Goal: Book appointment/travel/reservation

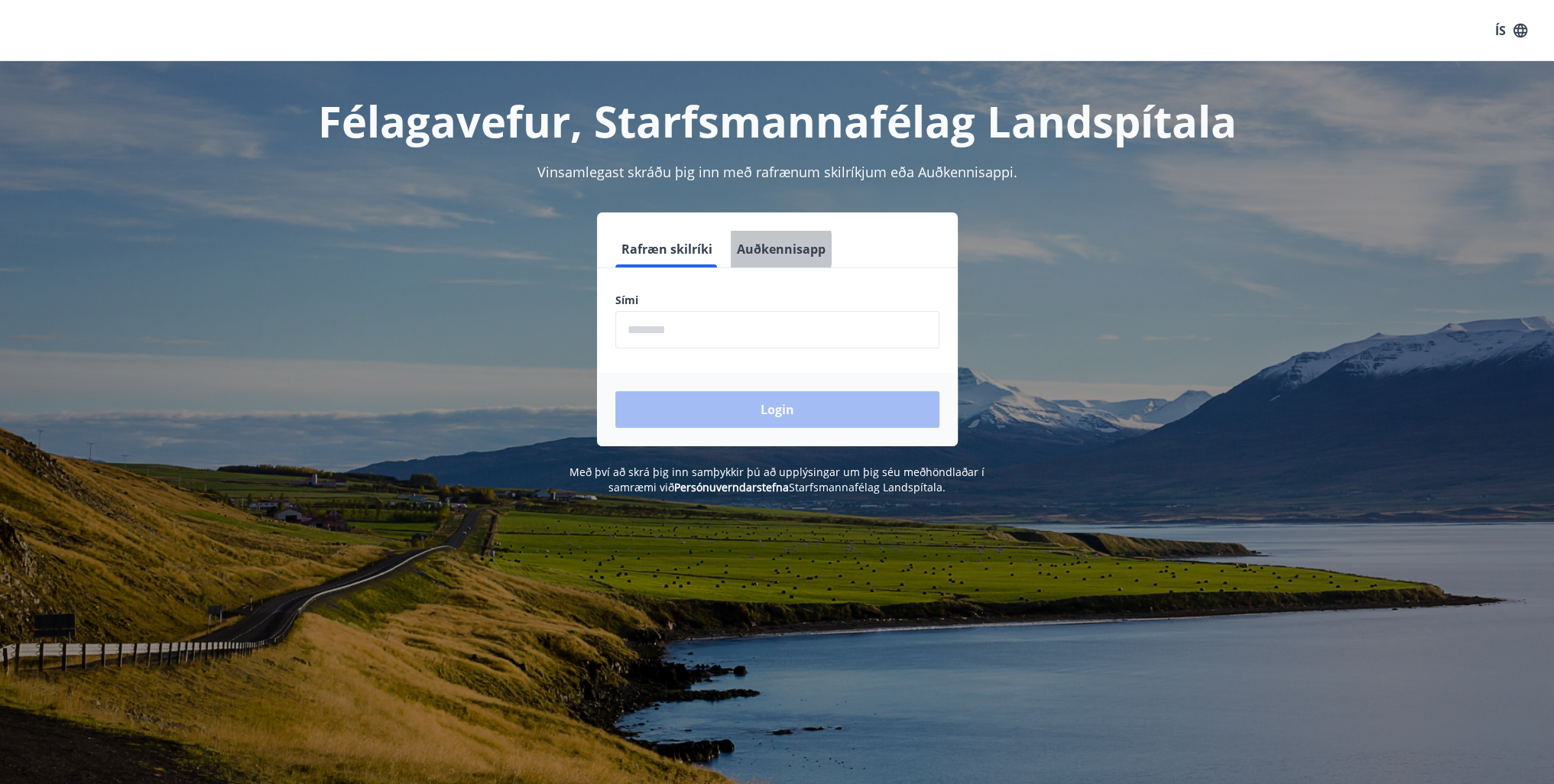
click at [759, 249] on button "Auðkennisapp" at bounding box center [780, 249] width 100 height 37
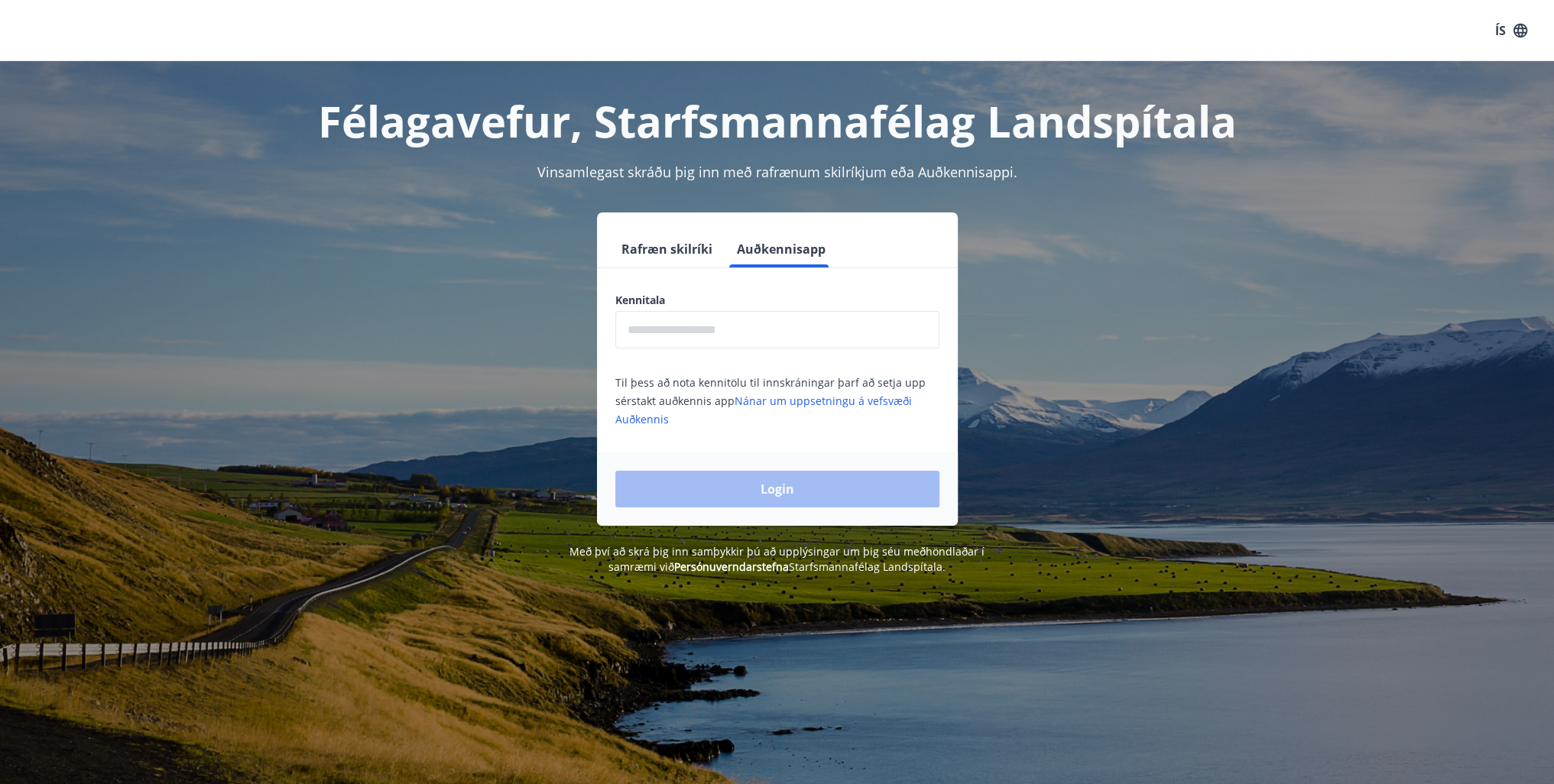
click at [731, 328] on input "text" at bounding box center [777, 329] width 324 height 38
type input "**********"
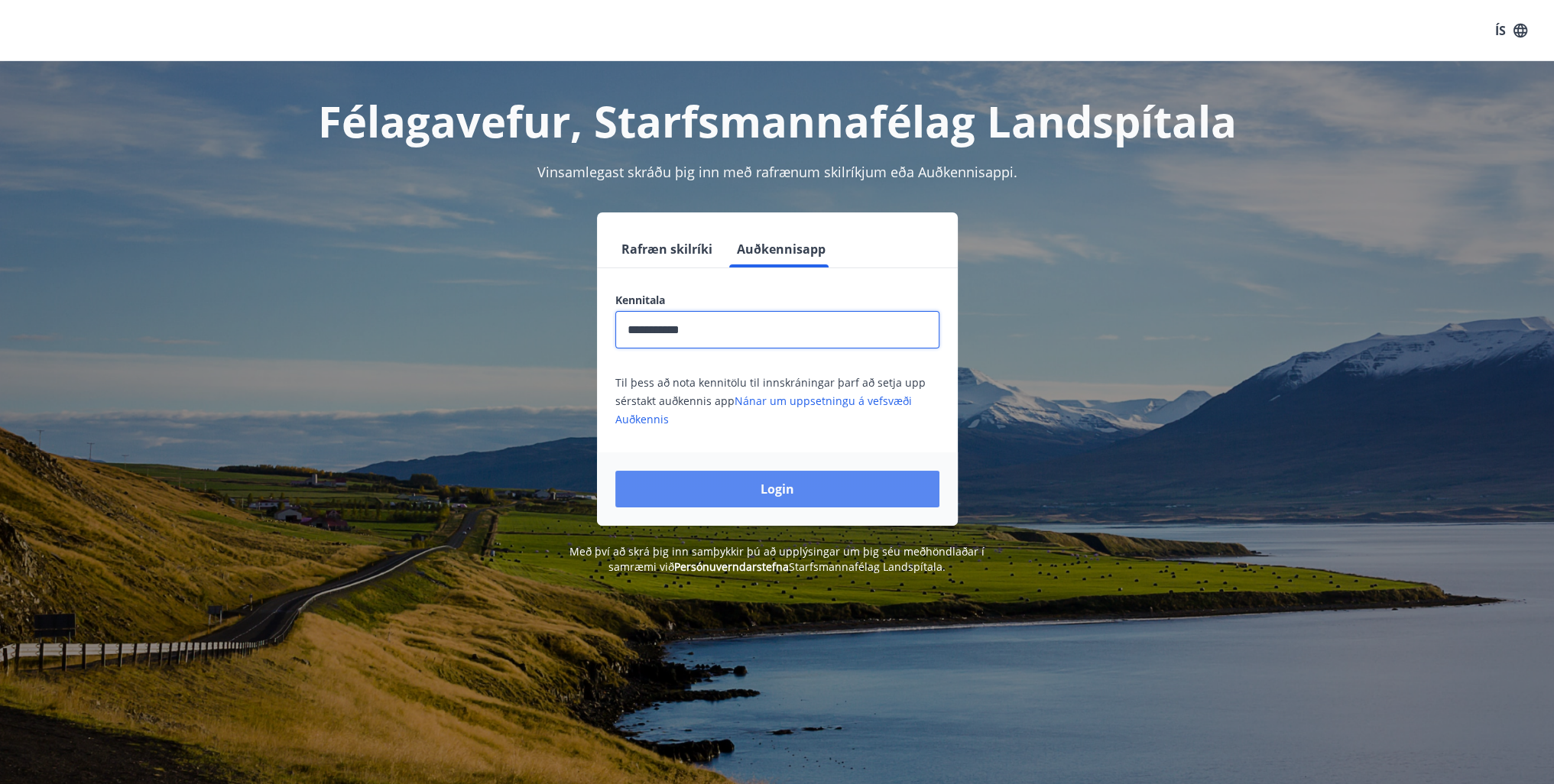
click at [788, 496] on button "Login" at bounding box center [777, 489] width 324 height 37
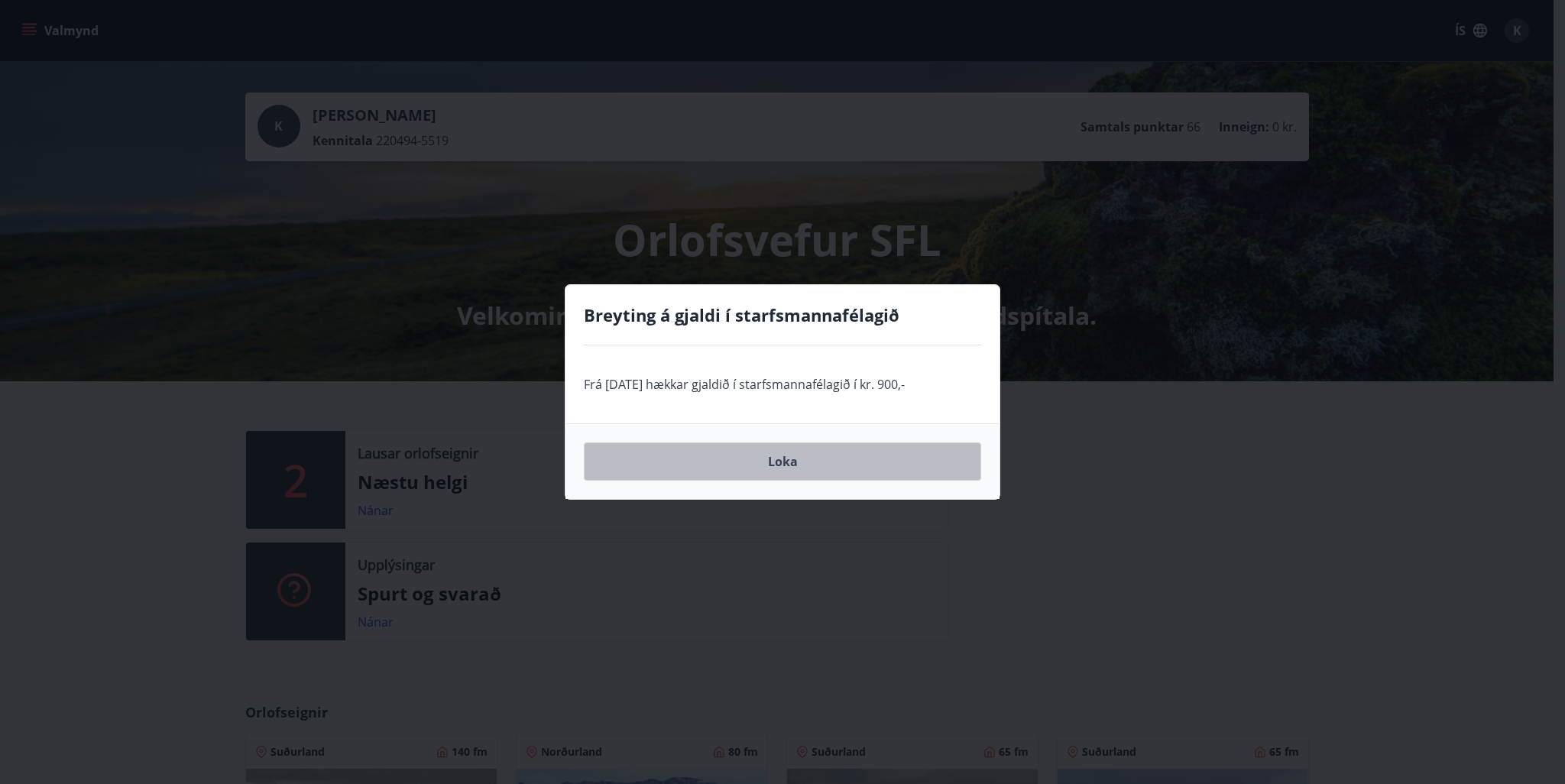
click at [823, 466] on button "Loka" at bounding box center [782, 462] width 397 height 39
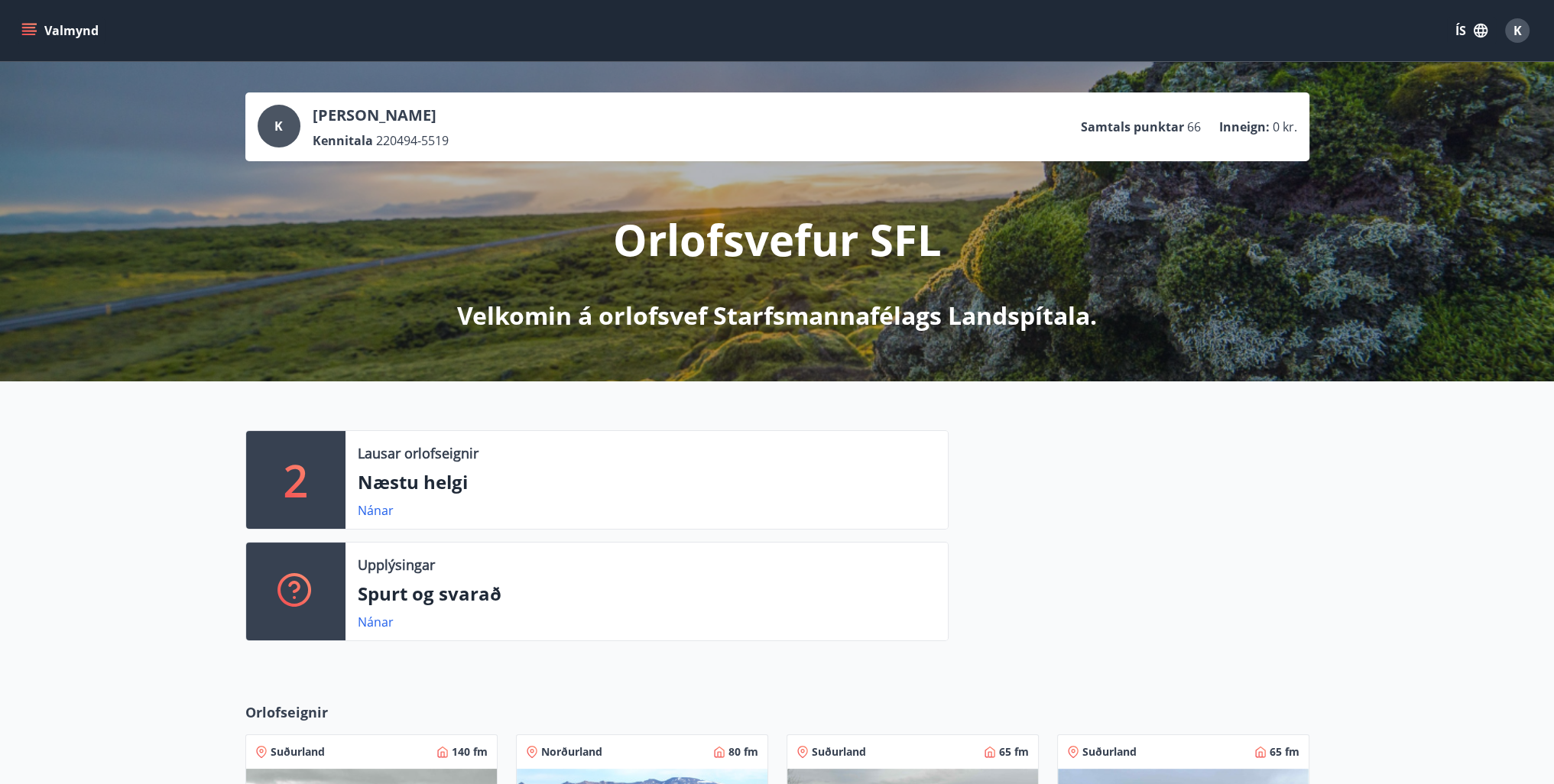
click at [26, 27] on icon "menu" at bounding box center [29, 28] width 14 height 2
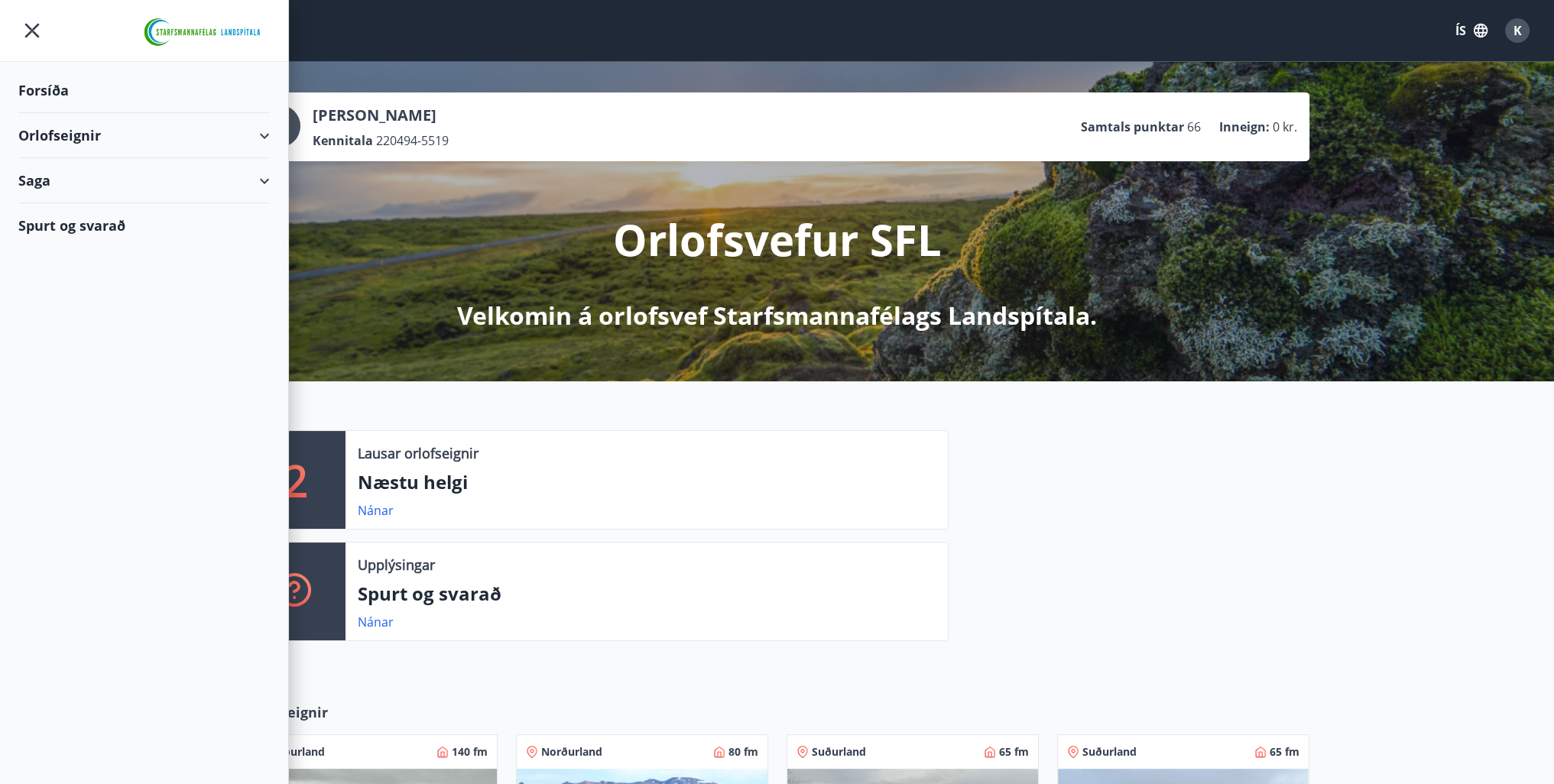
click at [68, 137] on div "Orlofseignir" at bounding box center [144, 135] width 251 height 45
click at [97, 207] on div "Bókunardagatal" at bounding box center [144, 206] width 227 height 32
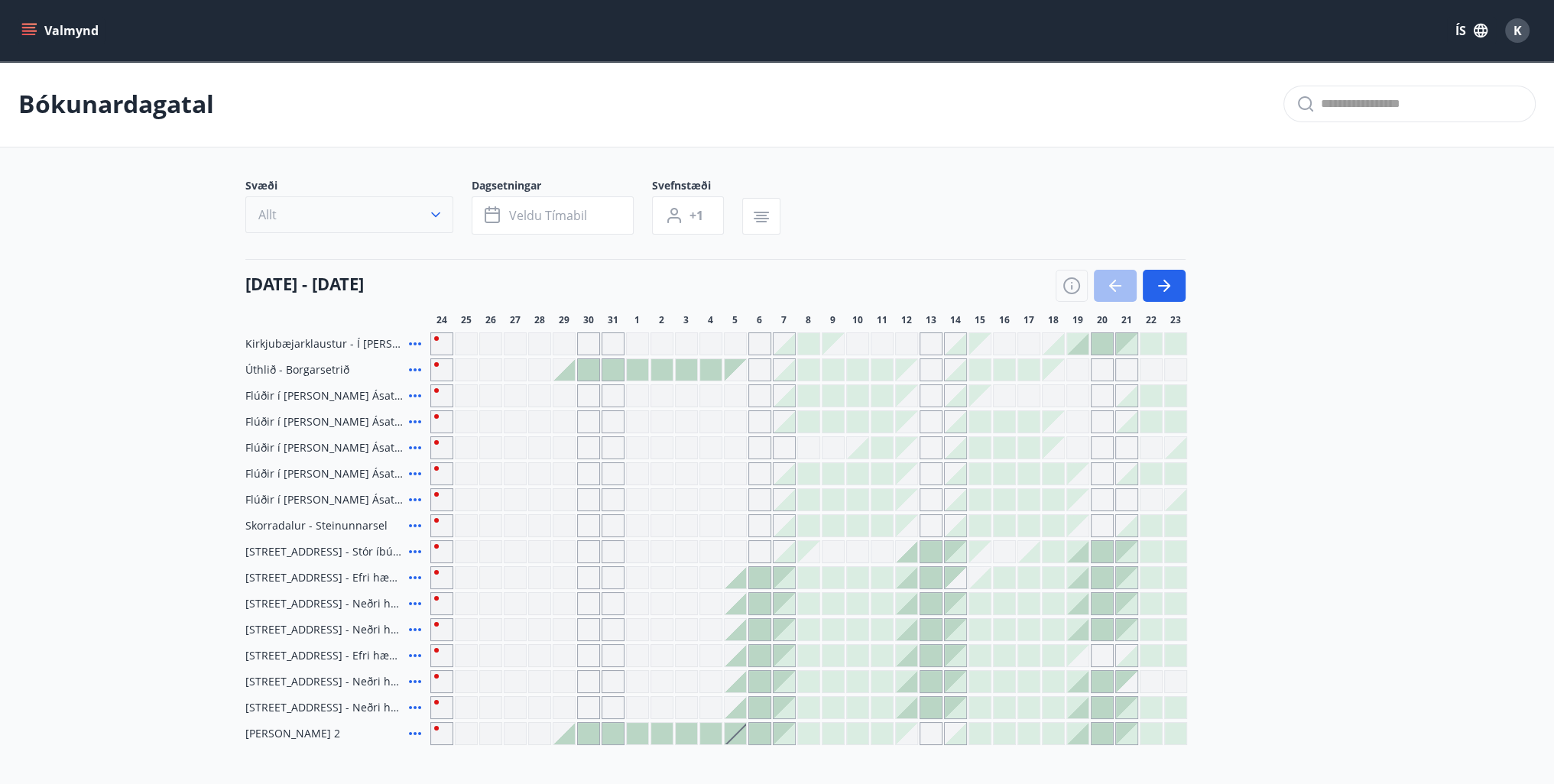
click at [434, 203] on button "Allt" at bounding box center [349, 214] width 208 height 37
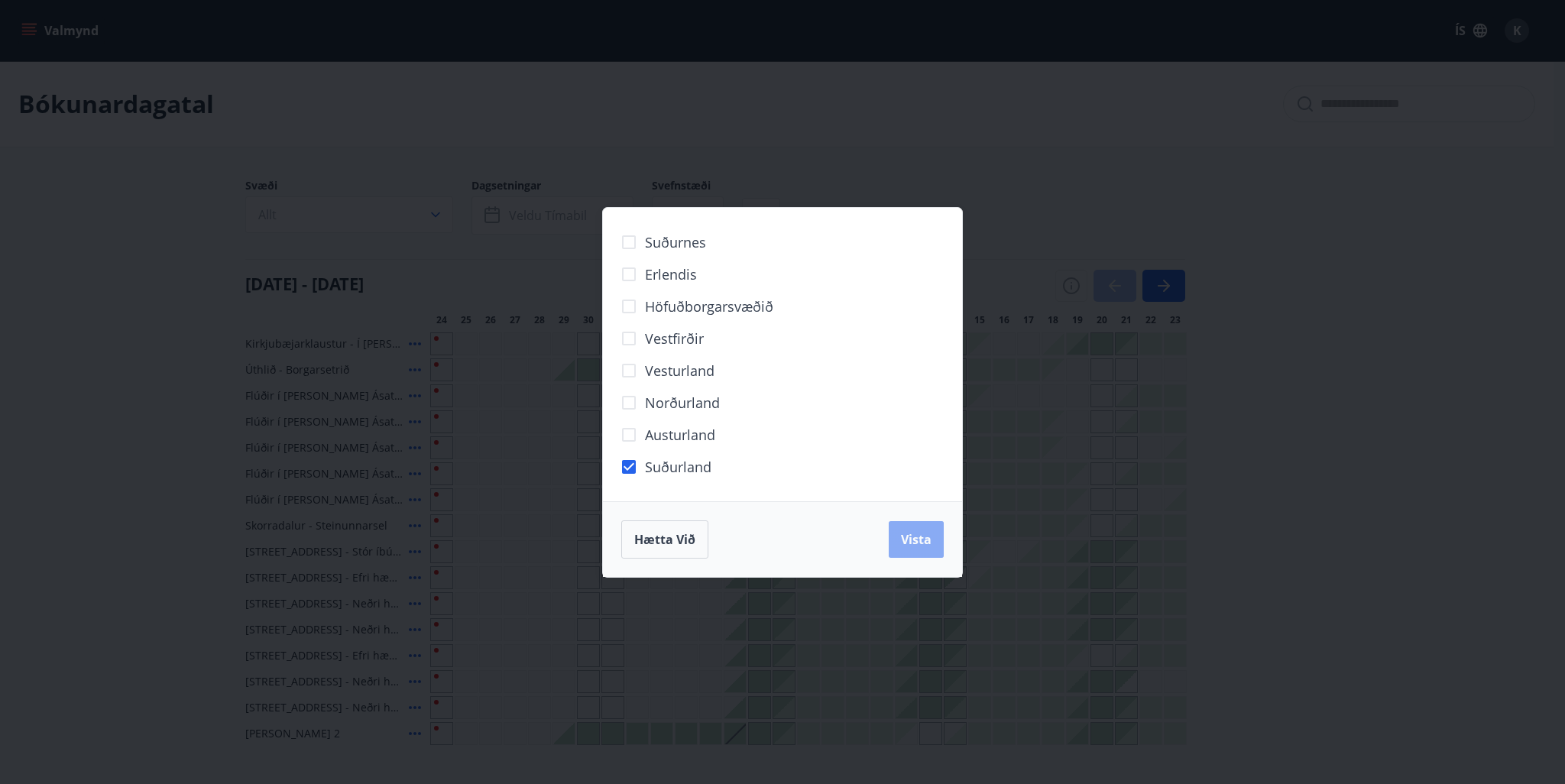
click at [934, 540] on button "Vista" at bounding box center [916, 540] width 55 height 37
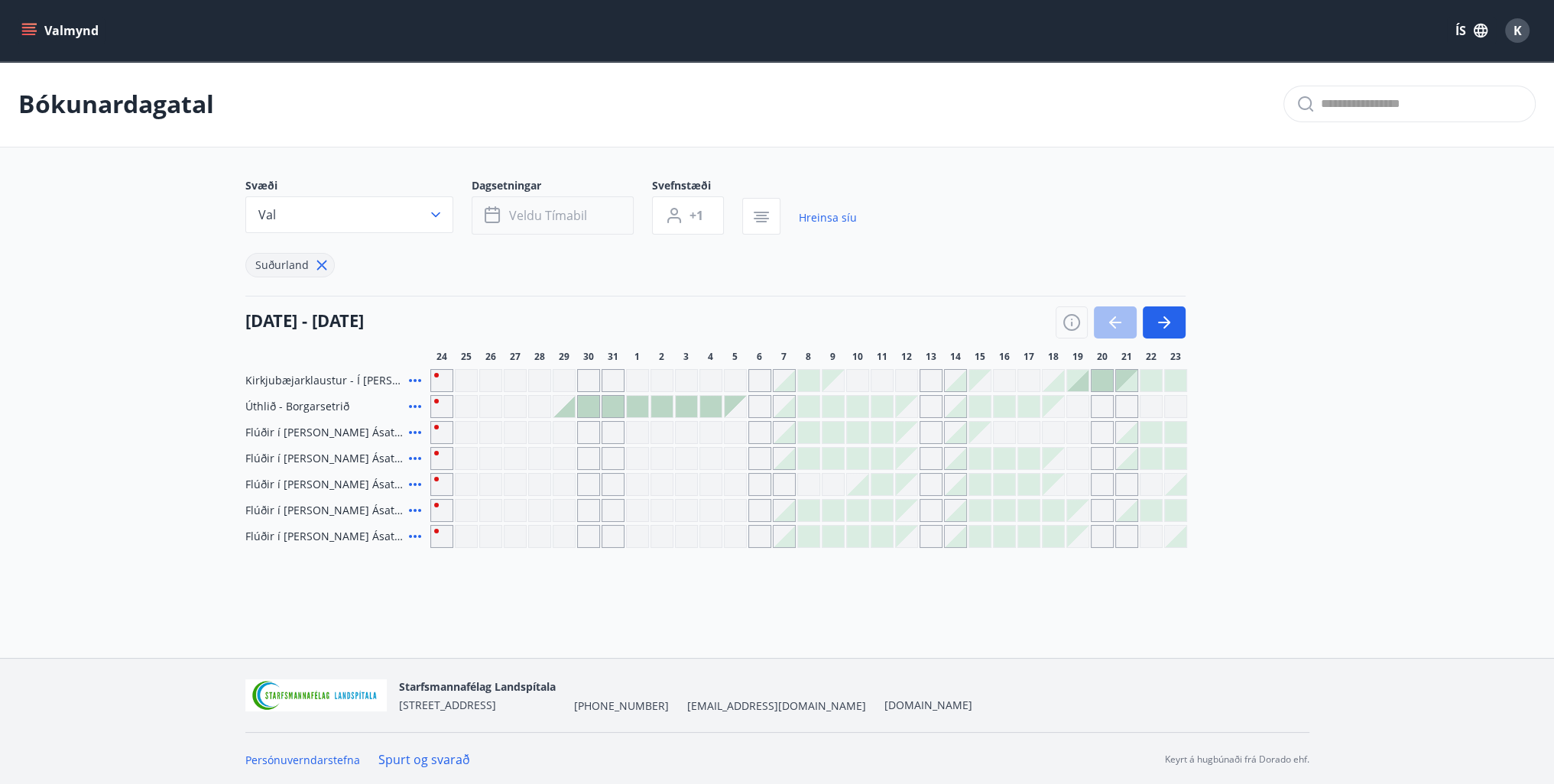
click at [590, 220] on button "Veldu tímabil" at bounding box center [552, 215] width 162 height 39
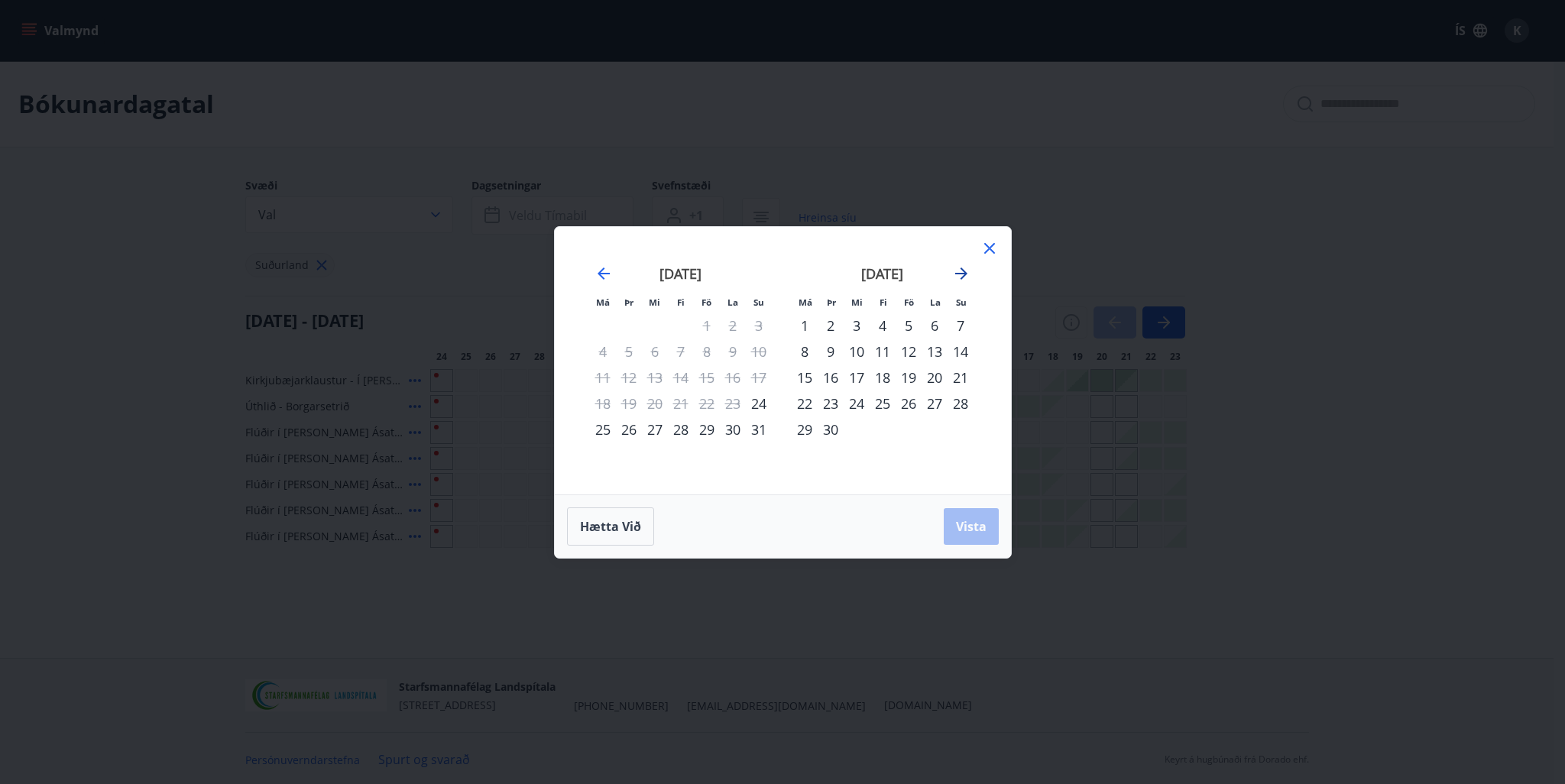
click at [965, 269] on icon "Move forward to switch to the next month." at bounding box center [961, 273] width 18 height 18
click at [804, 404] on div "20" at bounding box center [805, 403] width 26 height 26
click at [958, 403] on div "26" at bounding box center [960, 403] width 26 height 26
click at [976, 520] on span "Vista" at bounding box center [972, 525] width 31 height 16
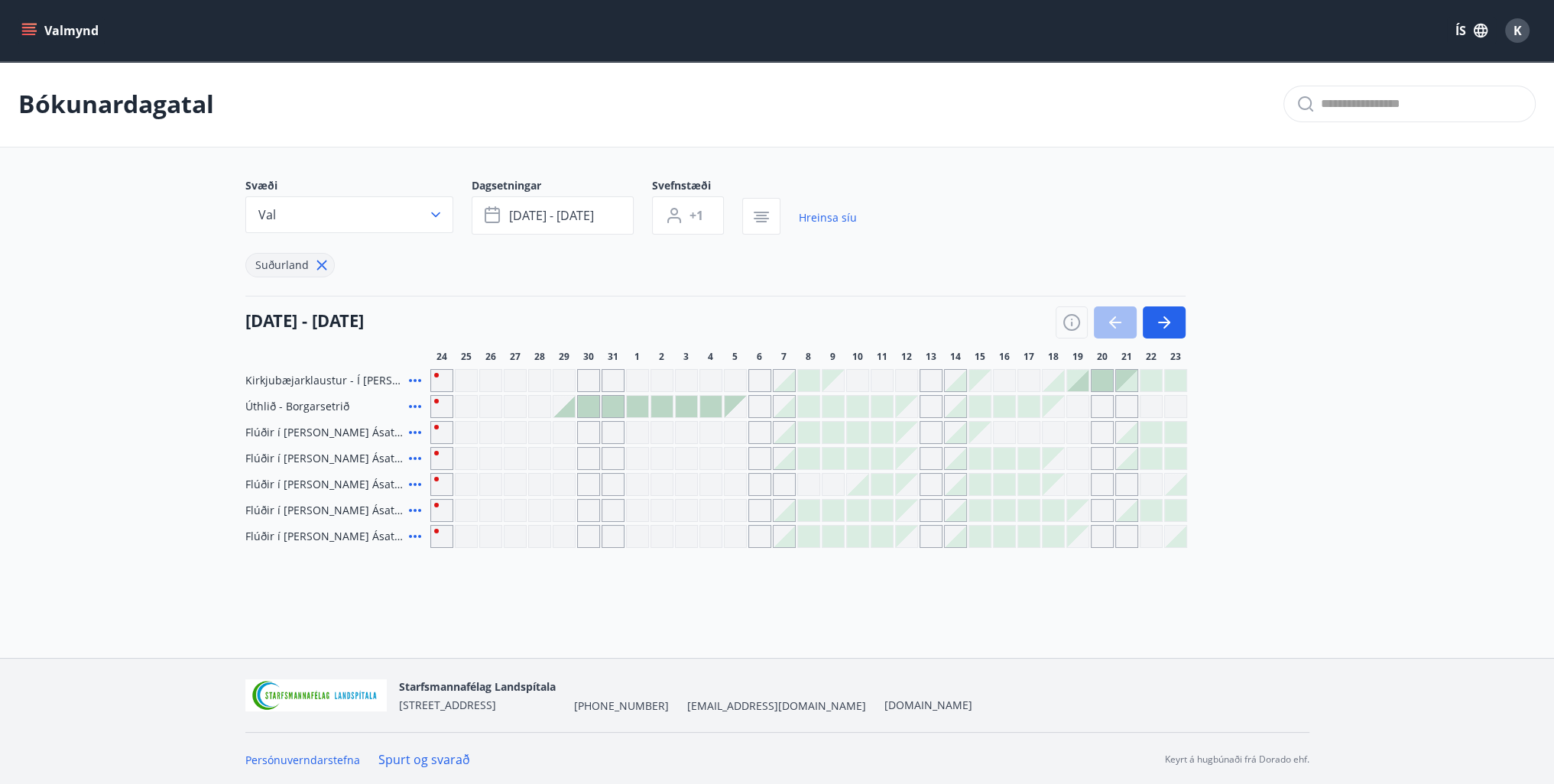
click at [593, 408] on div at bounding box center [588, 406] width 21 height 21
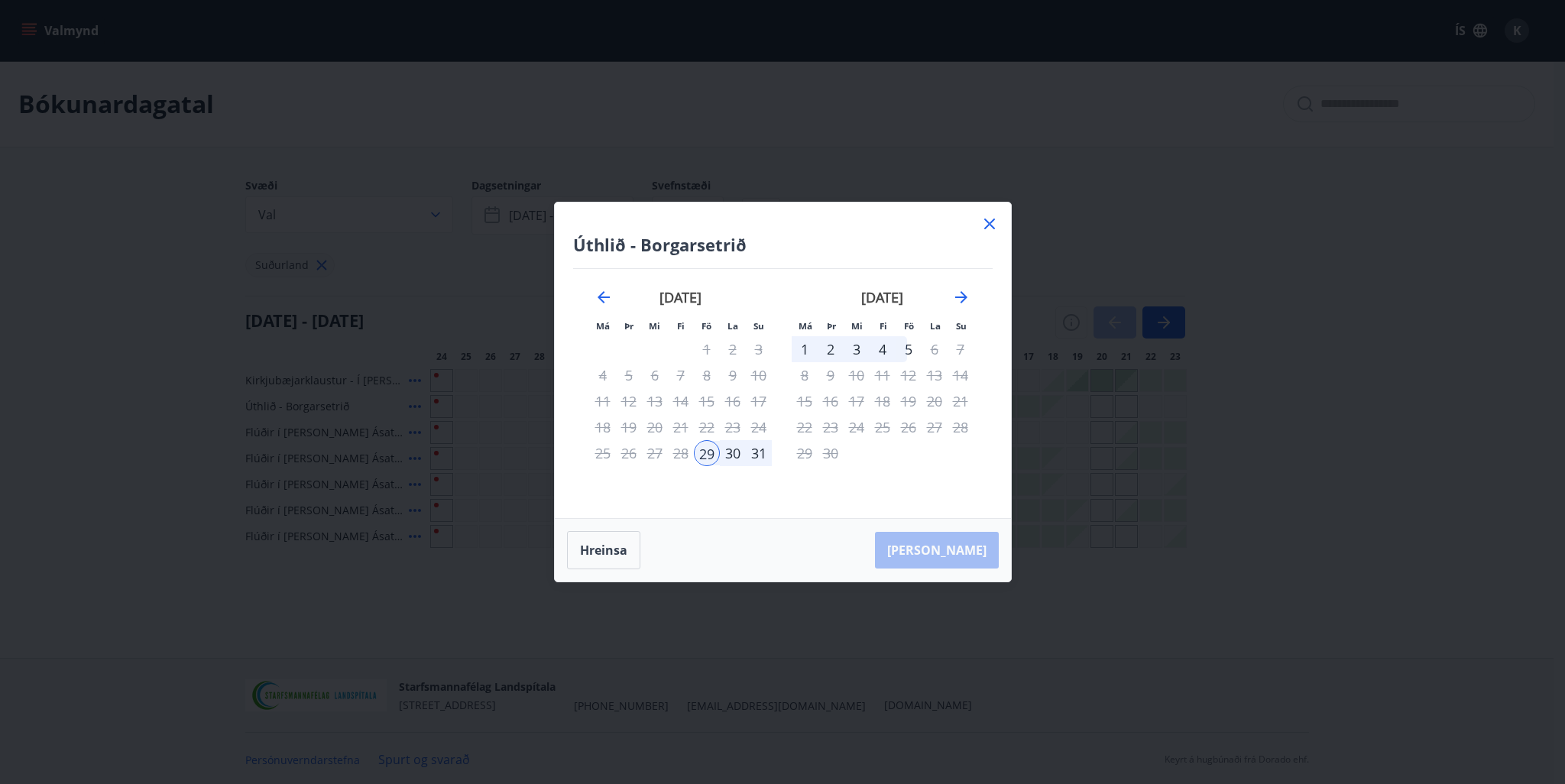
click at [991, 228] on icon at bounding box center [989, 223] width 18 height 18
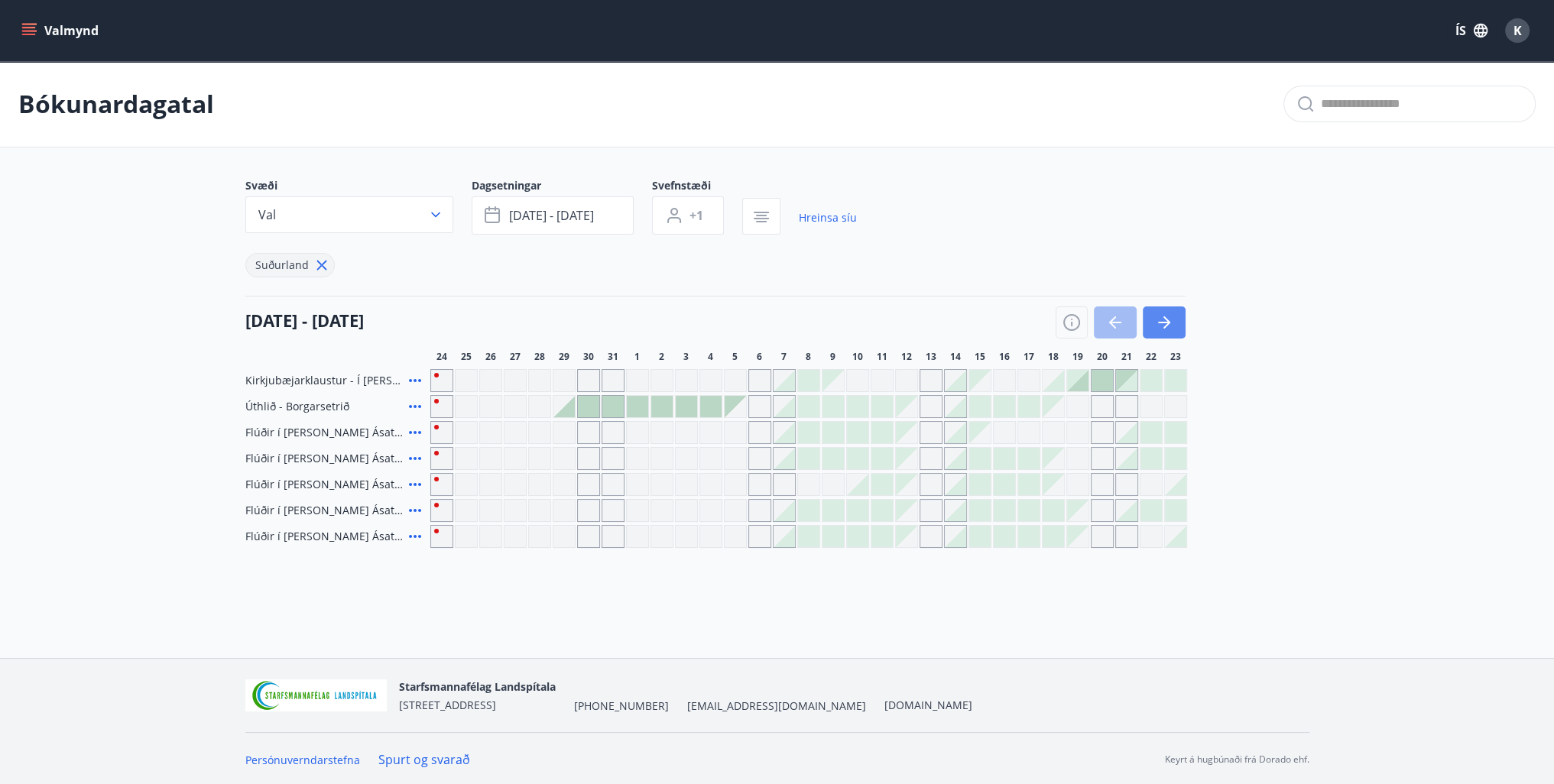
click at [1166, 317] on icon "button" at bounding box center [1164, 322] width 18 height 18
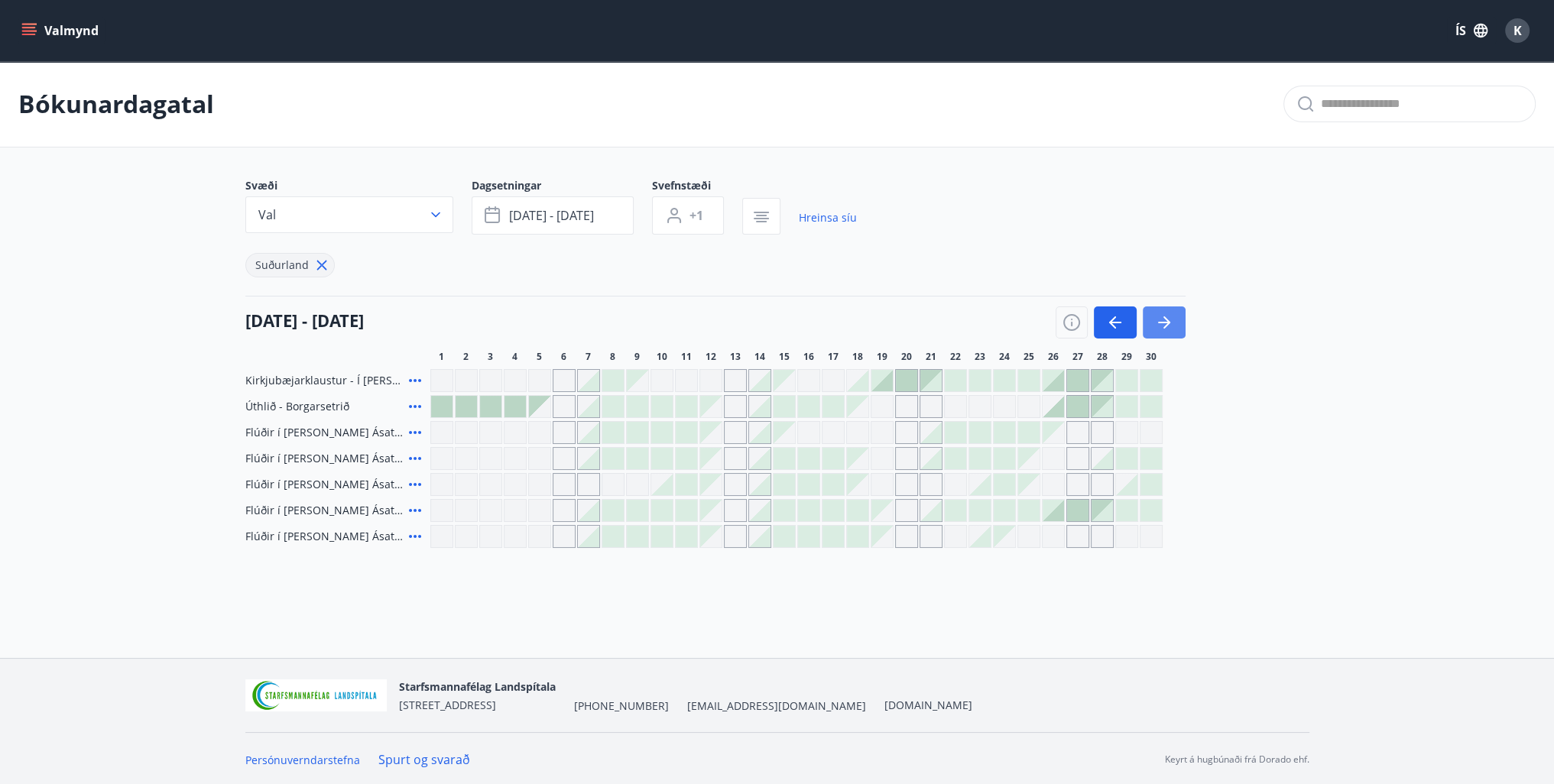
click at [1166, 317] on icon "button" at bounding box center [1164, 322] width 18 height 18
